Goal: Information Seeking & Learning: Learn about a topic

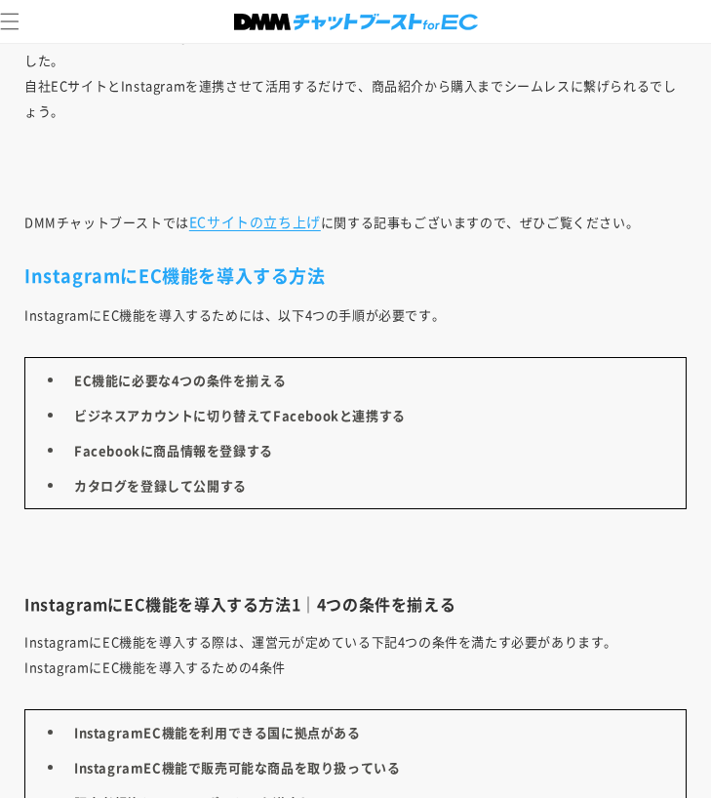
scroll to position [3819, 0]
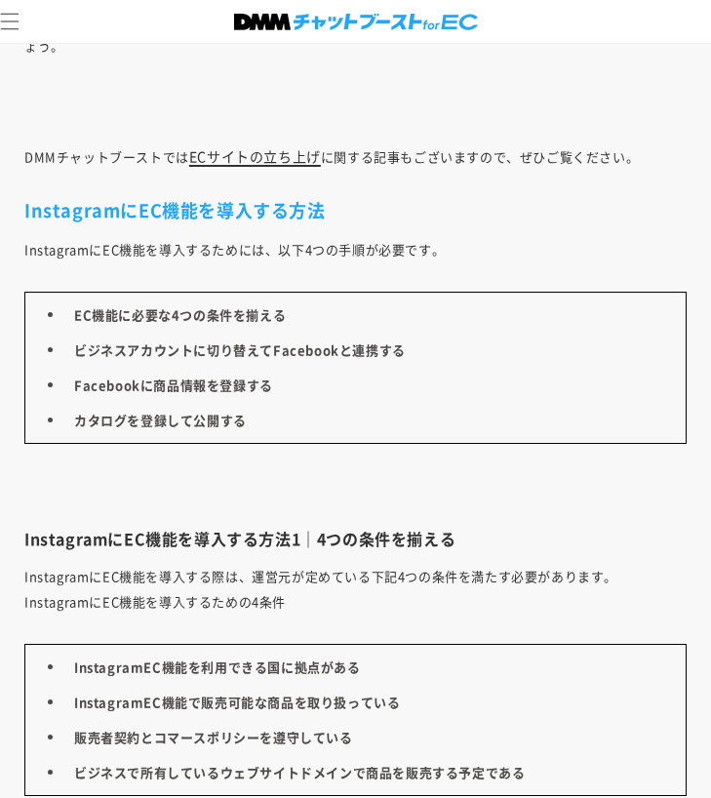
click at [242, 153] on link "ECサイトの立ち上げ" at bounding box center [255, 156] width 132 height 20
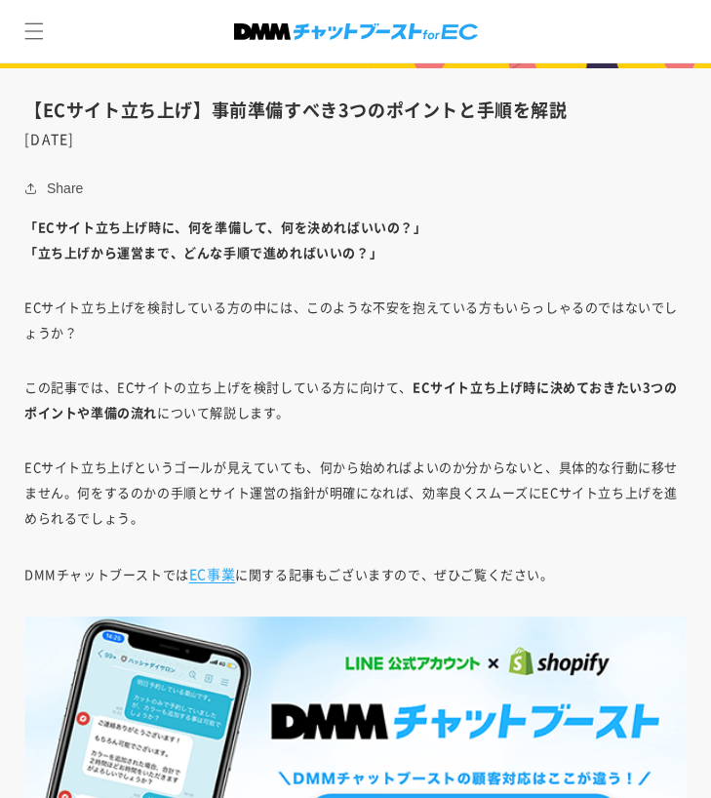
scroll to position [390, 0]
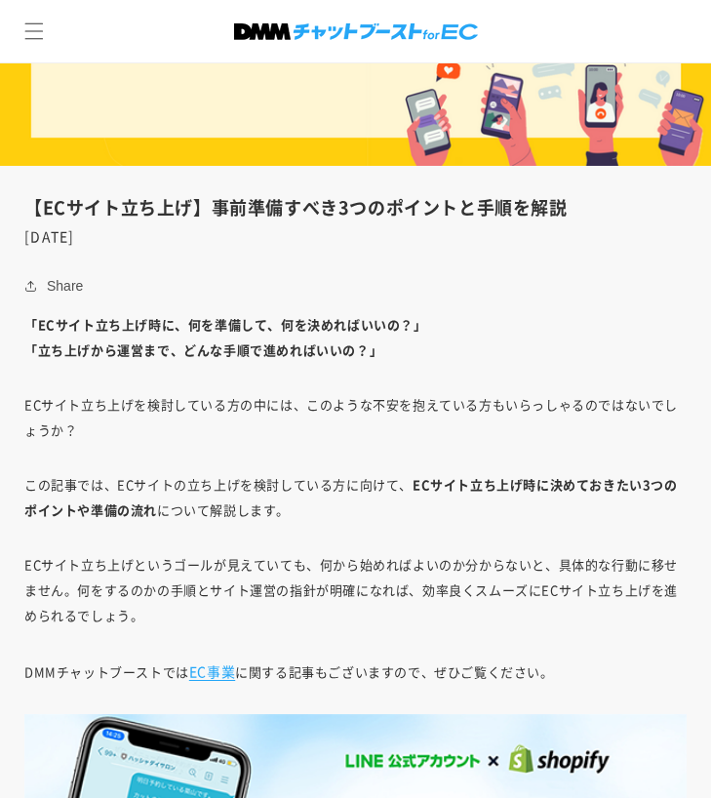
click at [499, 324] on p "「ECサイト立ち上げ時に、何を準備して、何を決めればいいの？」 「立ち上げから運営まで、どんな手順で進めればいいの？」" at bounding box center [355, 337] width 662 height 51
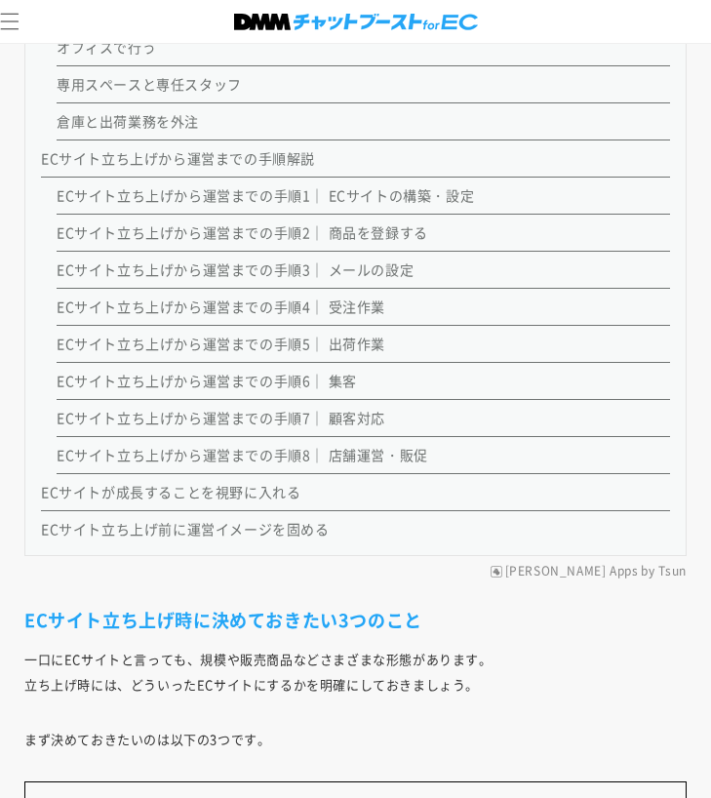
scroll to position [2145, 0]
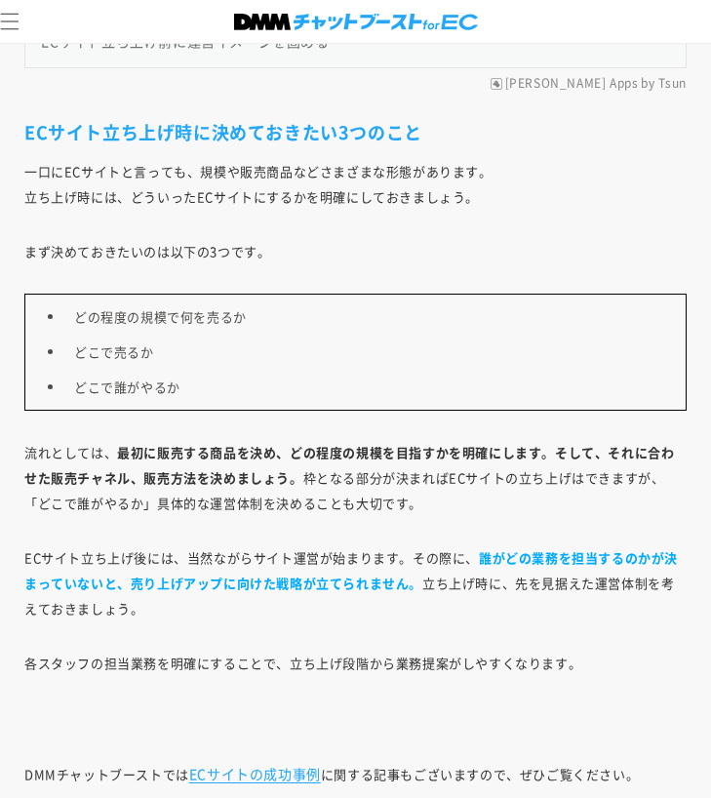
click at [487, 184] on p "一口にECサイトと言っても、規模や販売商品などさまざまな形態があります。 立ち上げ時には、どういったECサイトにするかを明確にしておきましょう。" at bounding box center [355, 184] width 662 height 51
click at [436, 255] on p "まず決めておきたいのは以下の3つです。" at bounding box center [355, 251] width 662 height 25
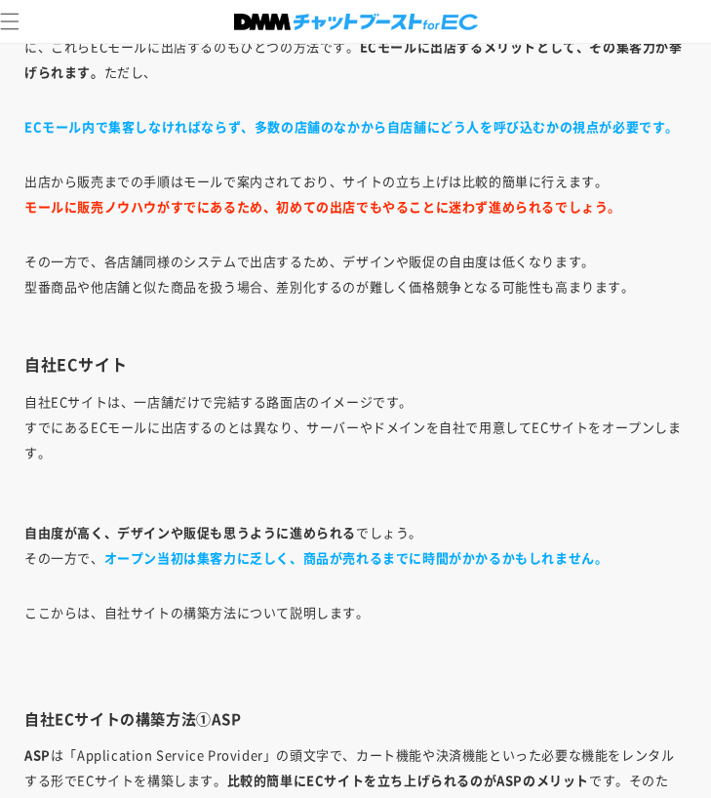
scroll to position [5077, 0]
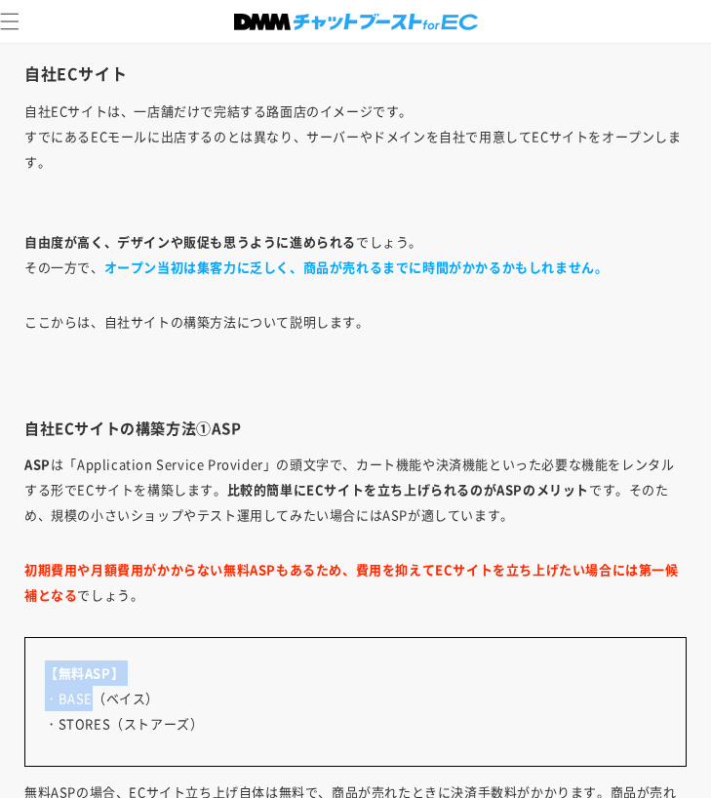
drag, startPoint x: 93, startPoint y: 691, endPoint x: 421, endPoint y: 645, distance: 331.9
click at [421, 645] on div "【無料ASP】 ・BASE（ベイス） ・STORES（ストアーズ）" at bounding box center [355, 702] width 662 height 130
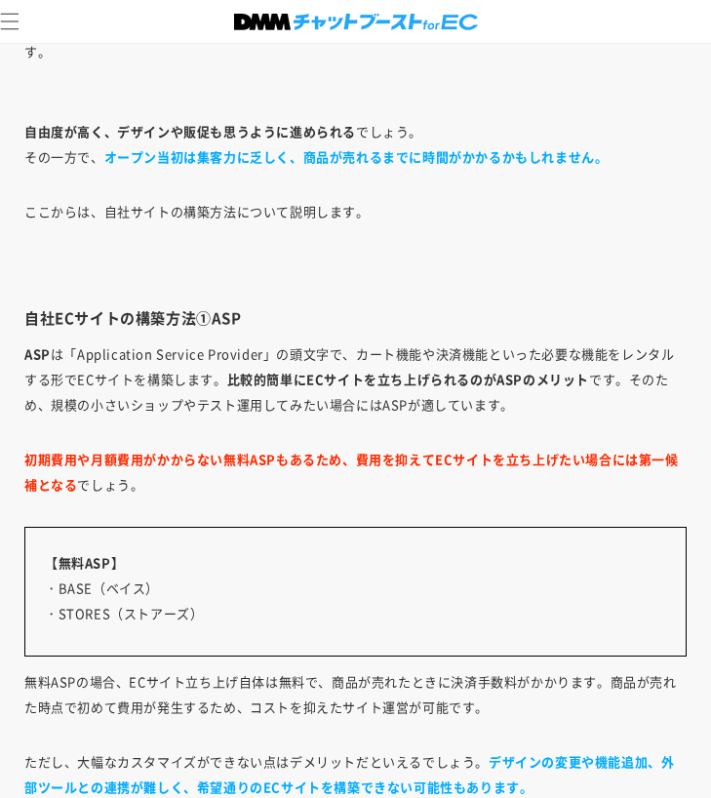
scroll to position [5272, 0]
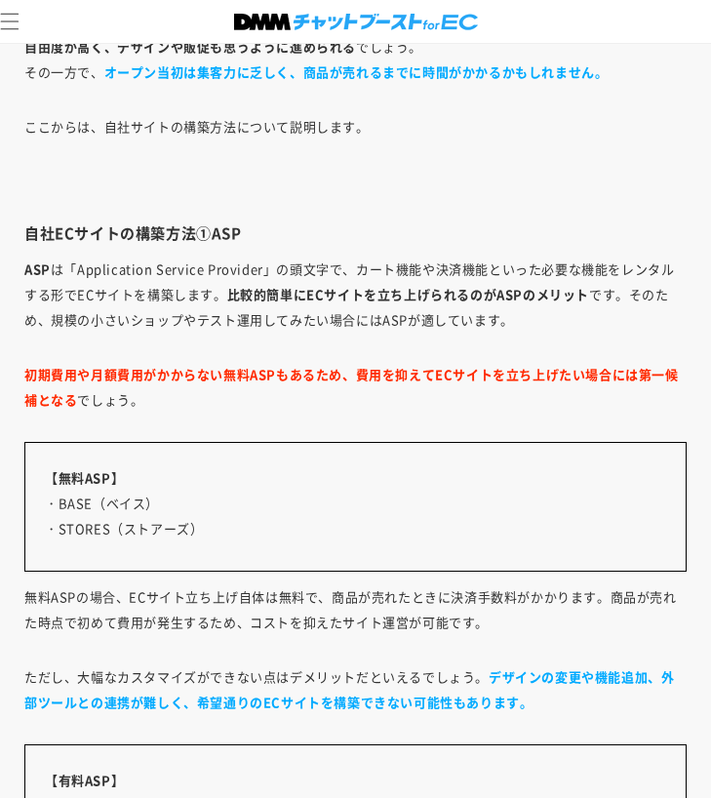
click at [90, 500] on p "【無料ASP】 ・BASE（ベイス） ・STORES（ストアーズ）" at bounding box center [365, 503] width 641 height 76
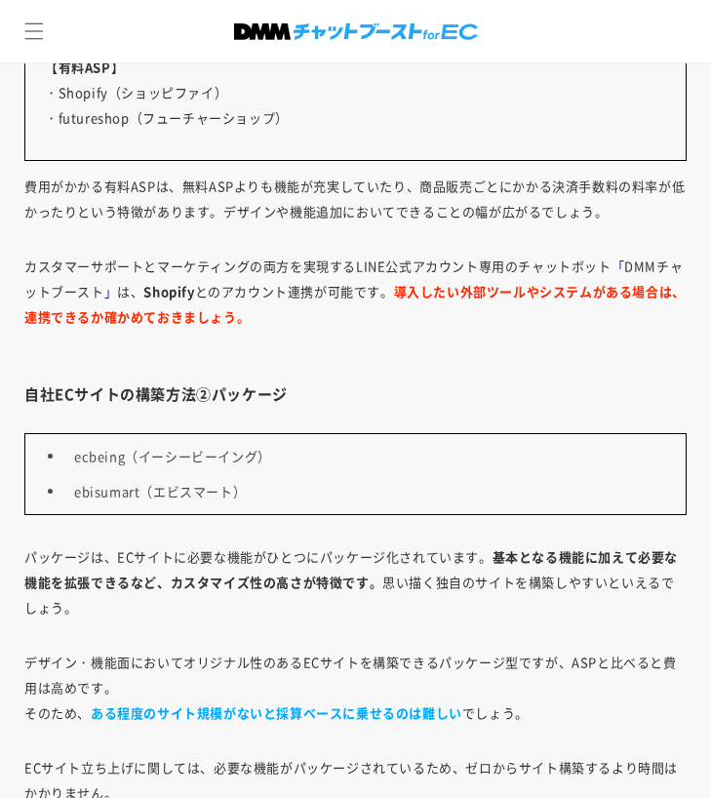
scroll to position [5779, 0]
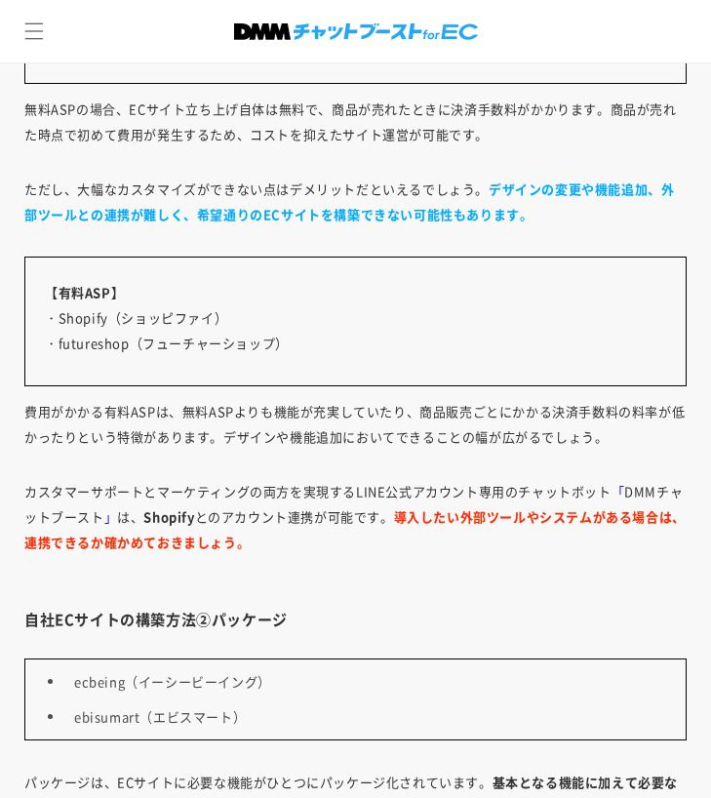
click at [142, 338] on p "【有料ASP】 ・Shopify（ショッピファイ） ・futureshop（フューチャーショップ）" at bounding box center [365, 318] width 641 height 76
click at [147, 332] on p "【有料ASP】 ・Shopify（ショッピファイ） ・futureshop（フューチャーショップ）" at bounding box center [365, 318] width 641 height 76
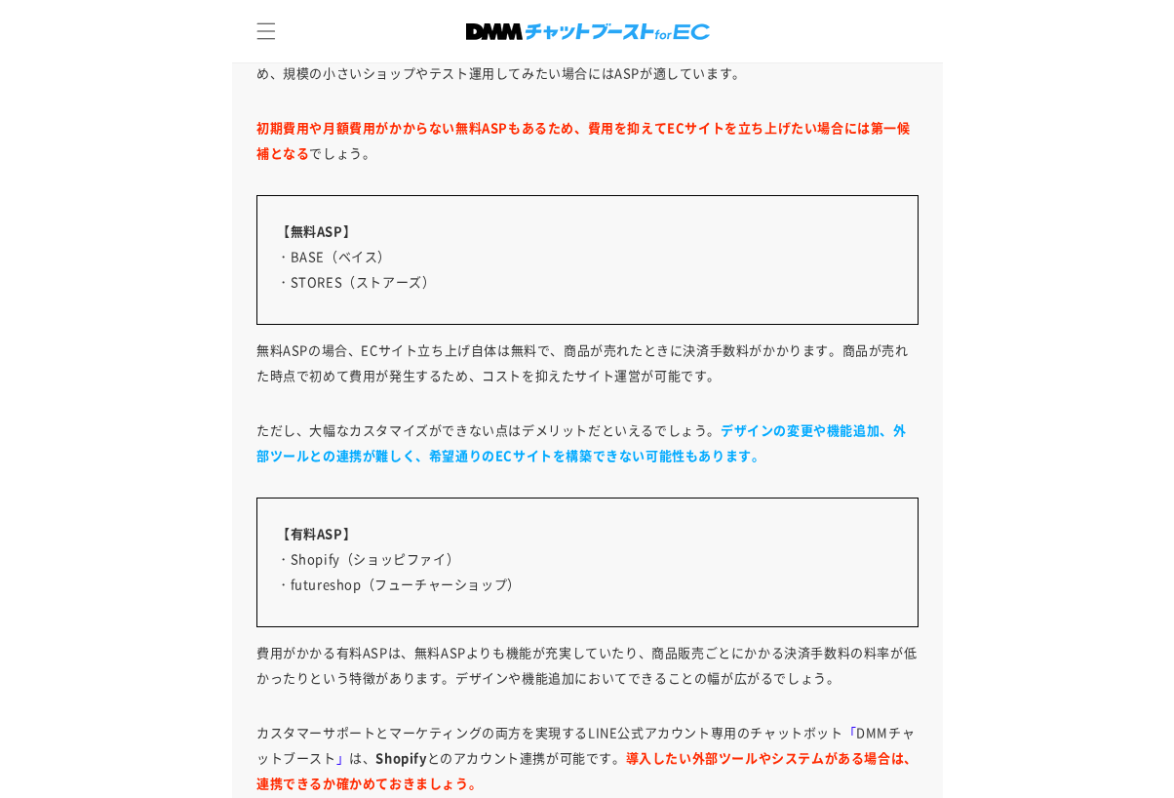
scroll to position [5389, 0]
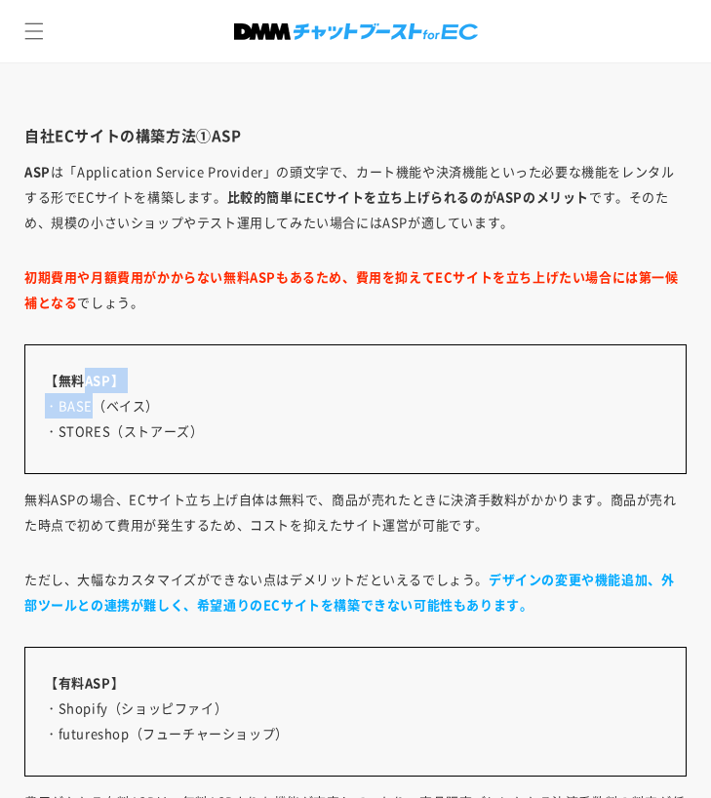
drag, startPoint x: 89, startPoint y: 393, endPoint x: 96, endPoint y: 408, distance: 16.1
click at [96, 408] on p "【無料ASP】 ・BASE（ベイス） ・STORES（ストアーズ）" at bounding box center [365, 406] width 641 height 76
drag, startPoint x: 97, startPoint y: 399, endPoint x: 61, endPoint y: 404, distance: 35.4
click at [61, 404] on p "【無料ASP】 ・BASE（ベイス） ・STORES（ストアーズ）" at bounding box center [365, 406] width 641 height 76
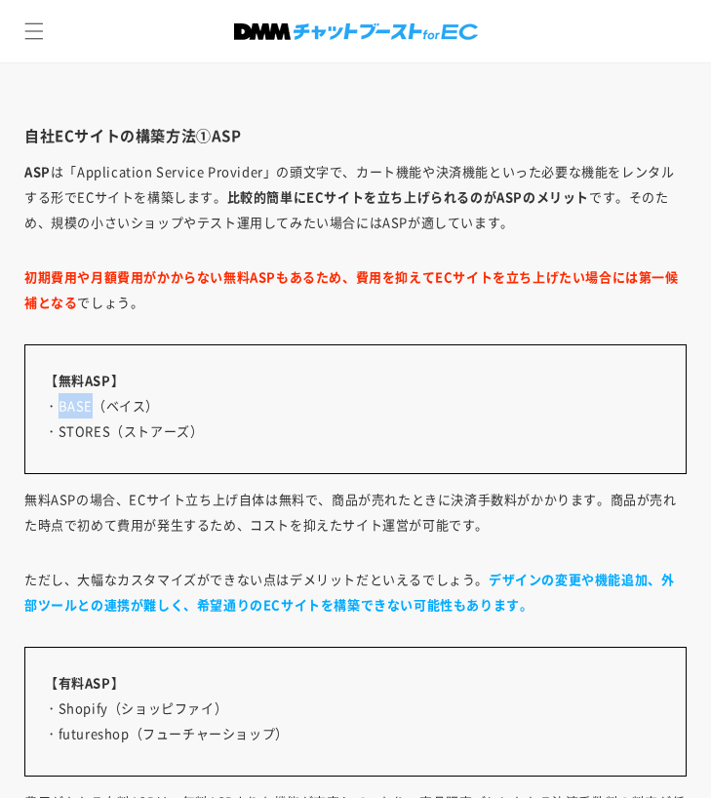
copy p "BASE"
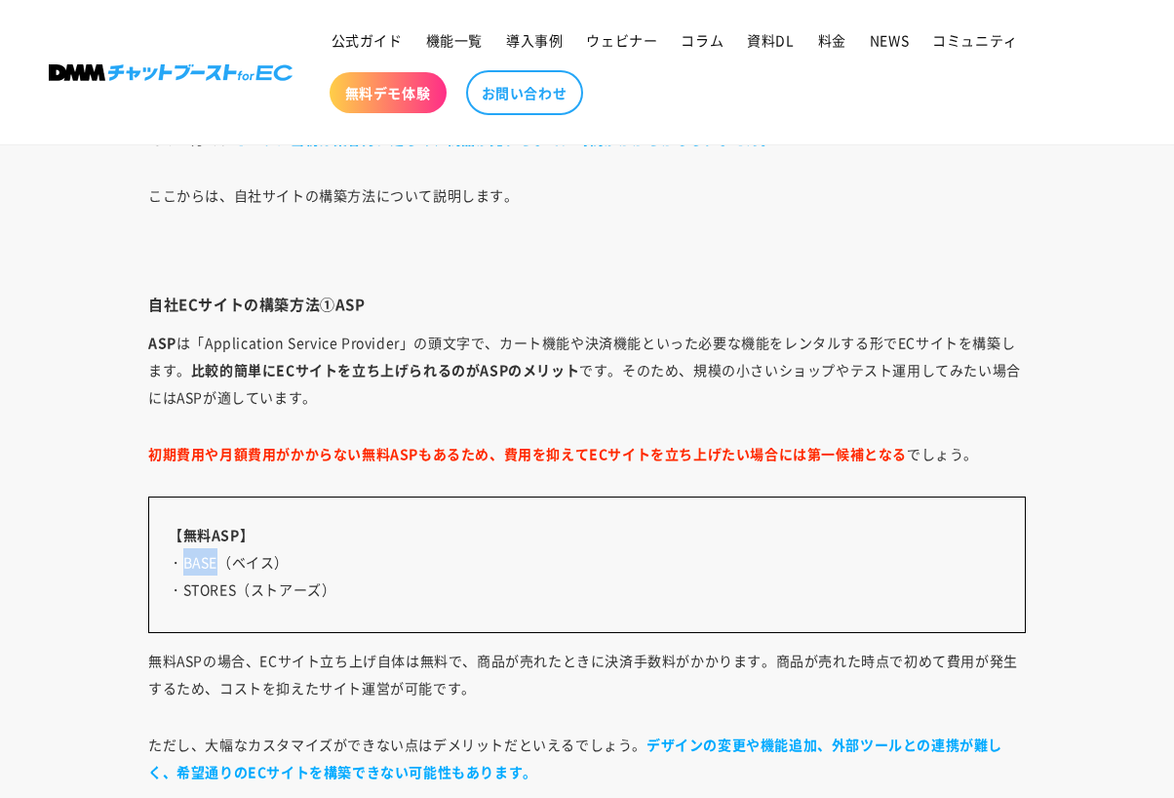
scroll to position [5584, 0]
click at [372, 518] on div "【無料ASP】 ・BASE（ベイス） ・STORES（ストアーズ）" at bounding box center [587, 563] width 878 height 137
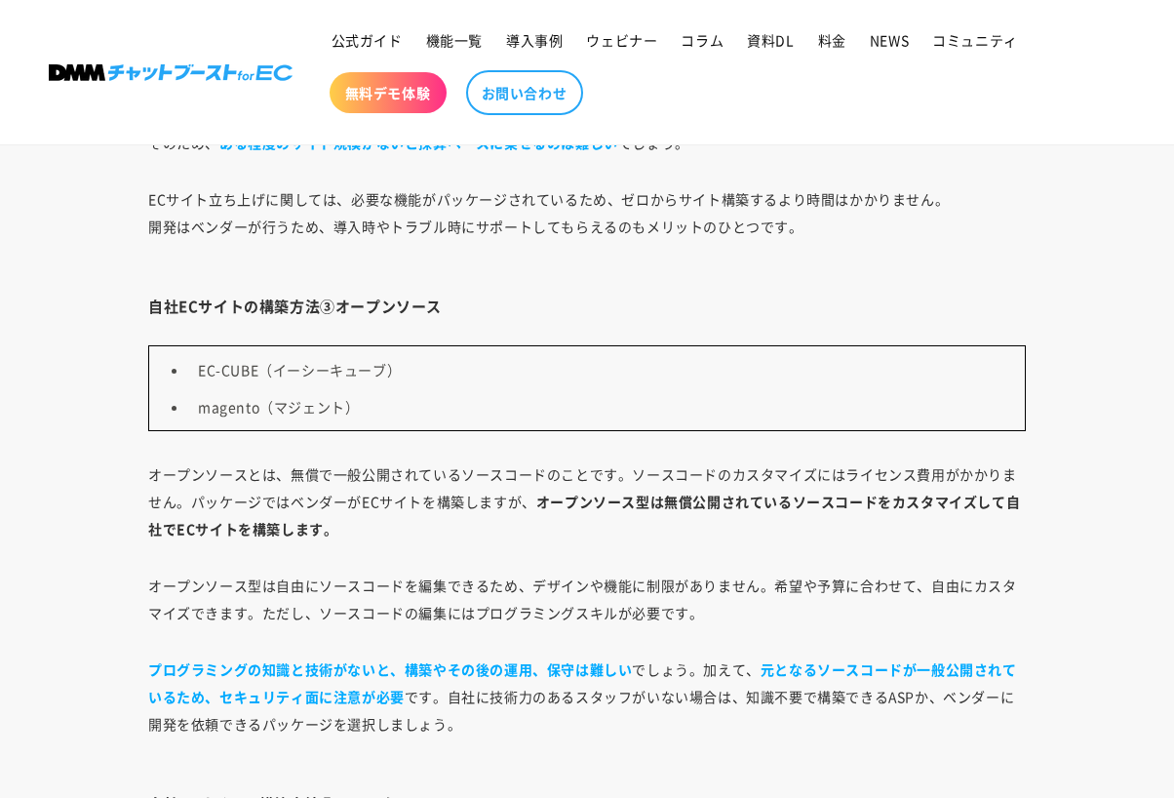
scroll to position [6949, 0]
